Goal: Obtain resource: Download file/media

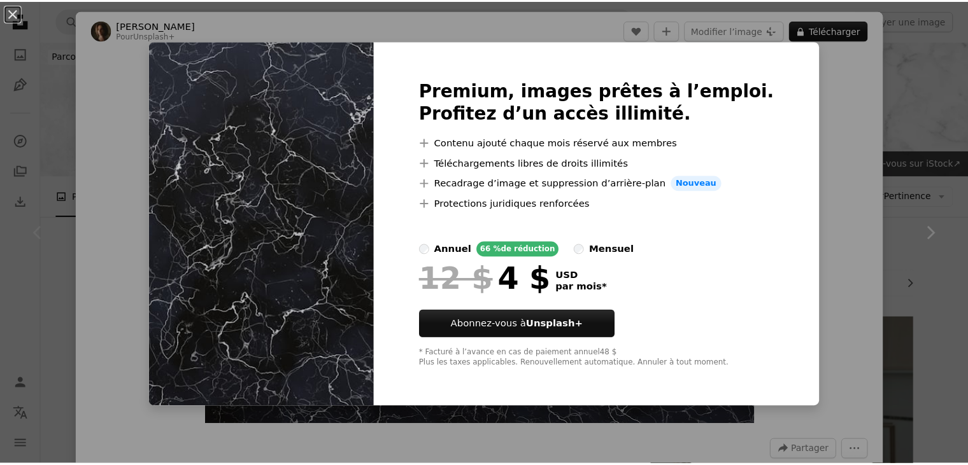
scroll to position [170, 0]
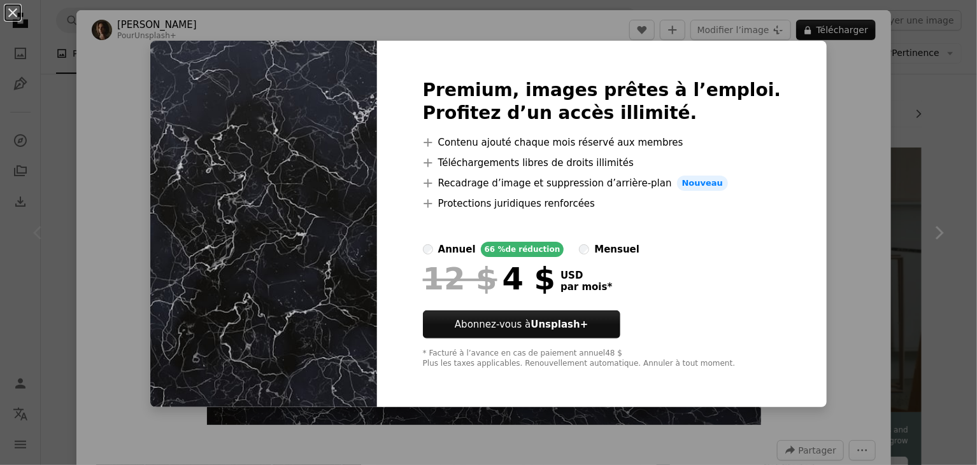
click at [225, 207] on img at bounding box center [263, 224] width 227 height 367
click at [7, 11] on button "An X shape" at bounding box center [12, 12] width 15 height 15
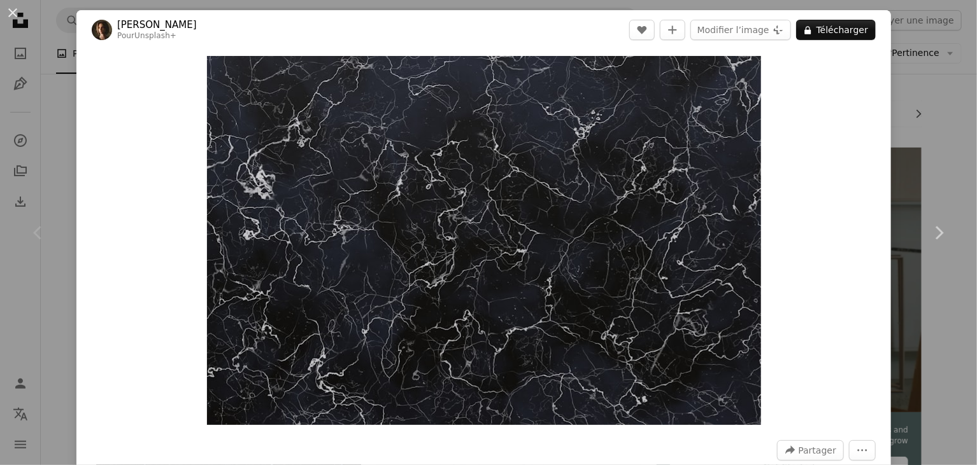
click at [922, 309] on div "An X shape Chevron left Chevron right [PERSON_NAME] Pour Unsplash+ A heart A pl…" at bounding box center [488, 232] width 977 height 465
